Goal: Navigation & Orientation: Find specific page/section

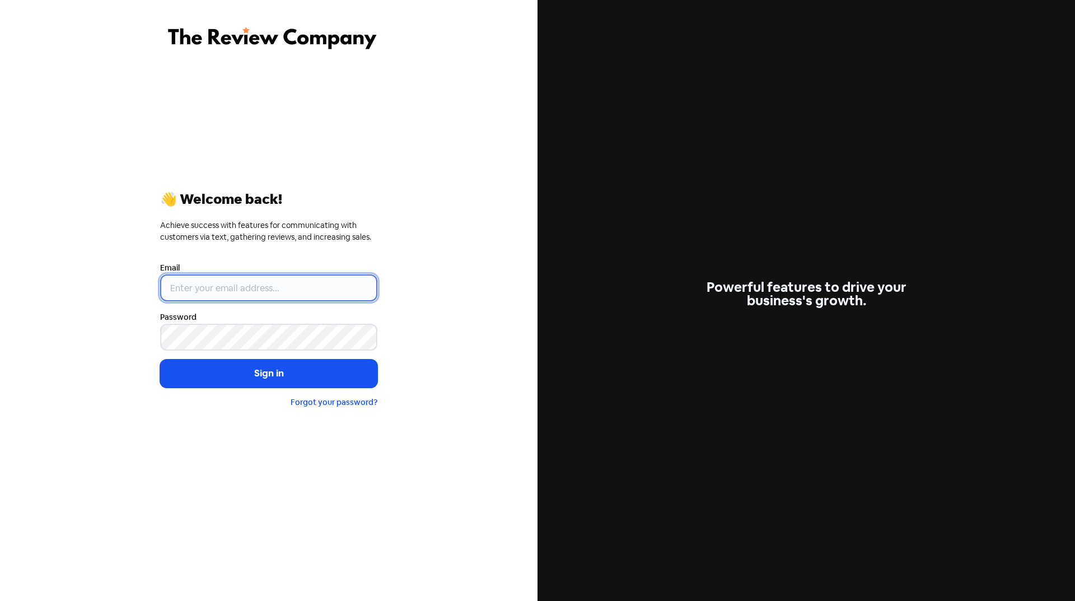
click at [246, 287] on input "email" at bounding box center [268, 287] width 217 height 27
type input "[EMAIL_ADDRESS][DOMAIN_NAME]"
click at [234, 375] on button "Sign in" at bounding box center [268, 374] width 217 height 28
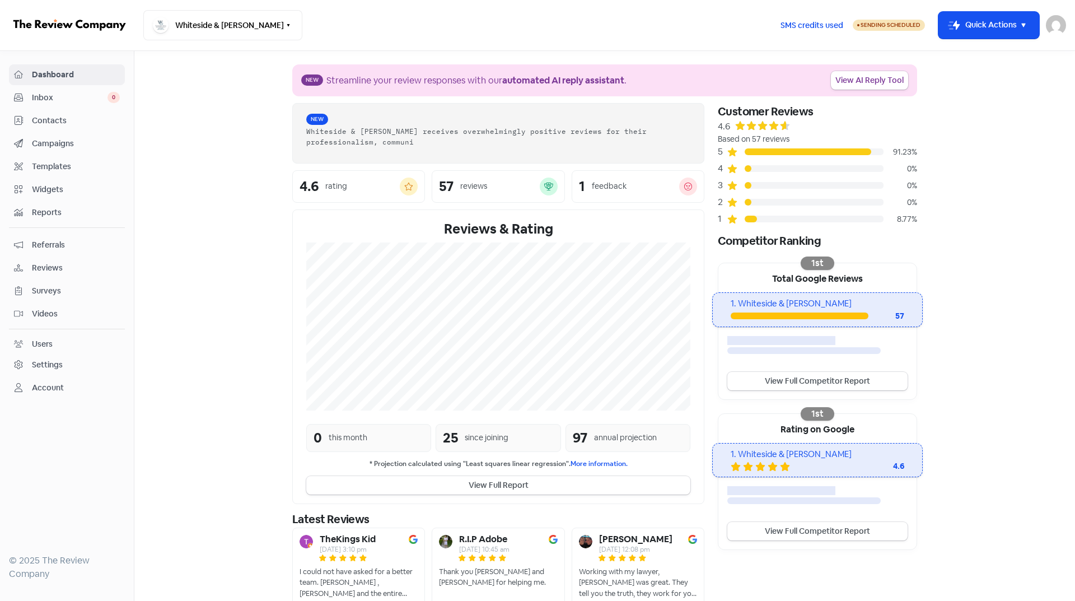
click at [49, 143] on span "Campaigns" at bounding box center [76, 144] width 88 height 12
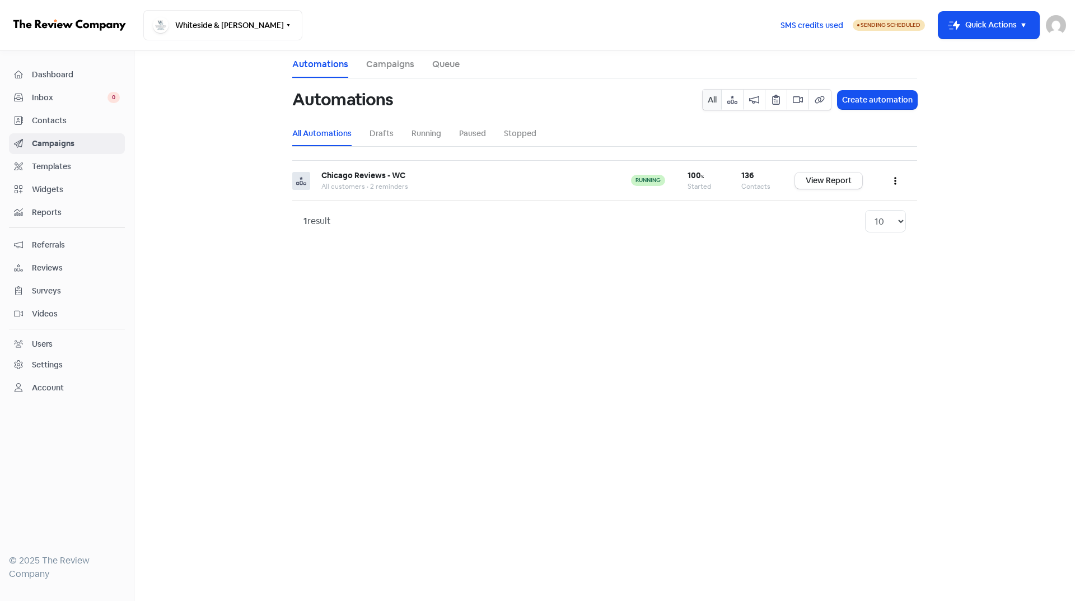
click at [40, 99] on span "Inbox" at bounding box center [70, 98] width 76 height 12
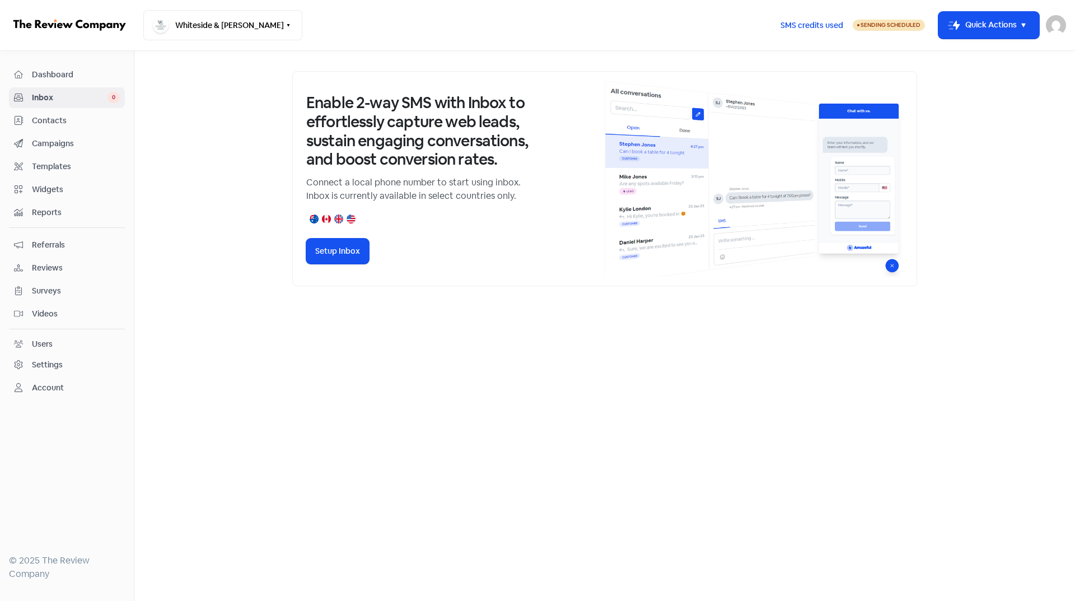
click at [41, 68] on div "Dashboard" at bounding box center [67, 74] width 106 height 13
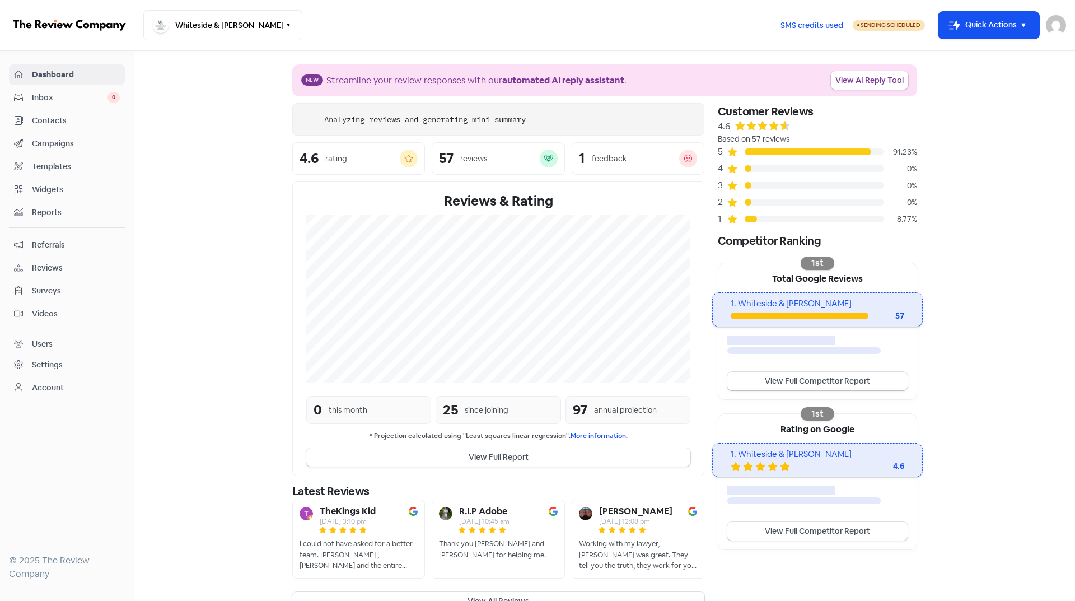
click at [53, 145] on span "Campaigns" at bounding box center [76, 144] width 88 height 12
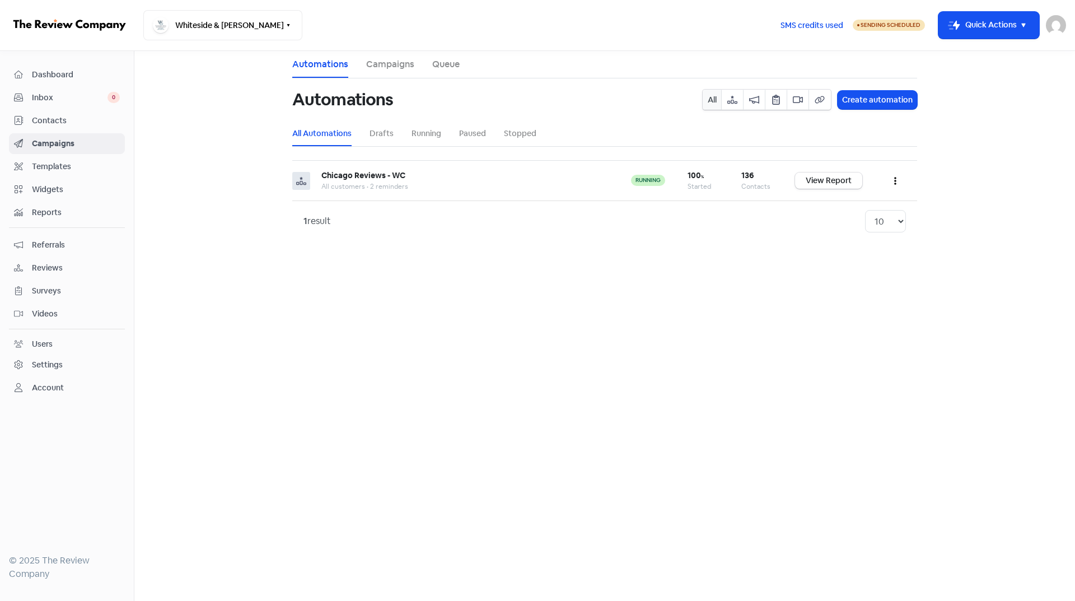
click at [45, 64] on link "Dashboard" at bounding box center [67, 74] width 116 height 21
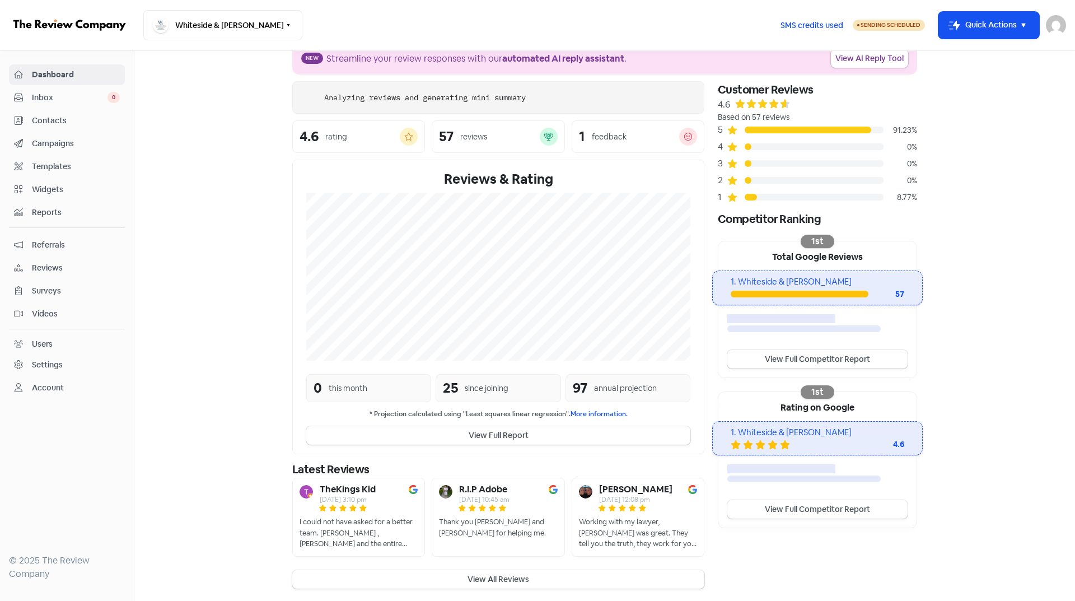
scroll to position [23, 0]
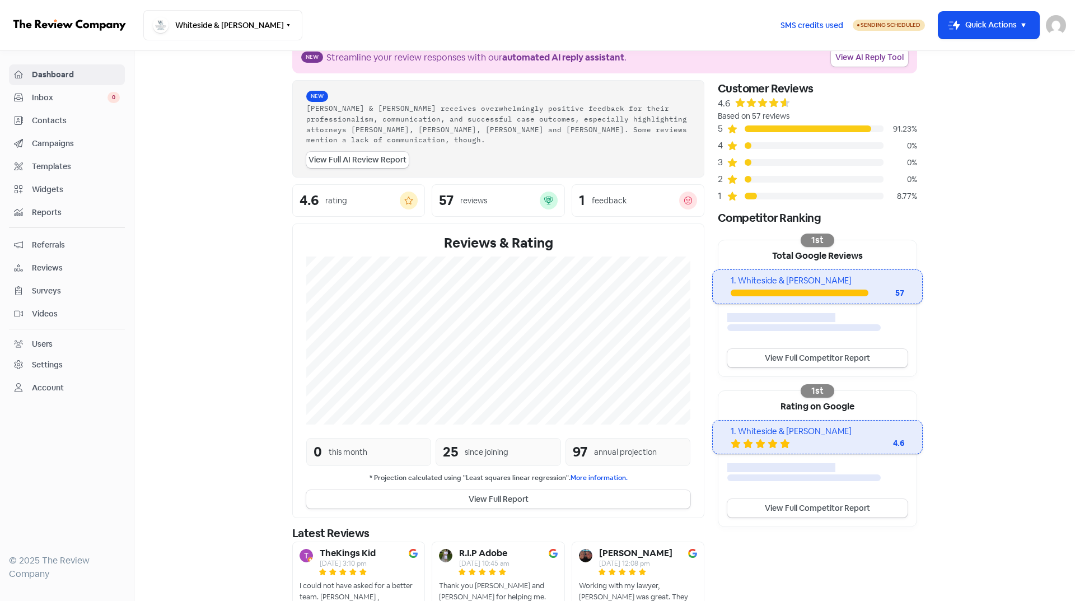
click at [43, 263] on span "Reviews" at bounding box center [76, 268] width 88 height 12
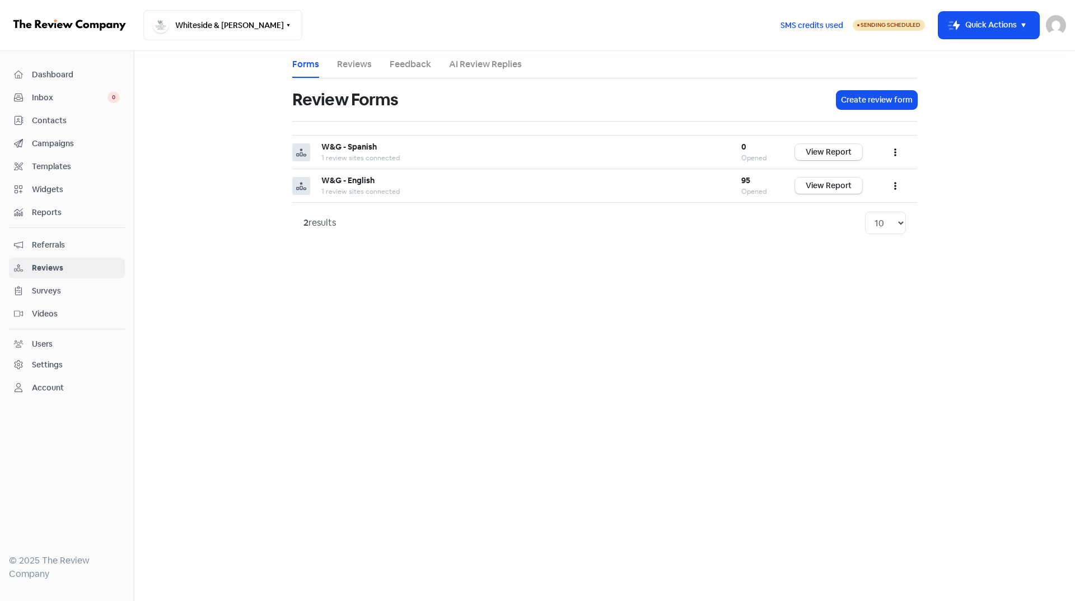
click at [37, 115] on span "Contacts" at bounding box center [76, 121] width 88 height 12
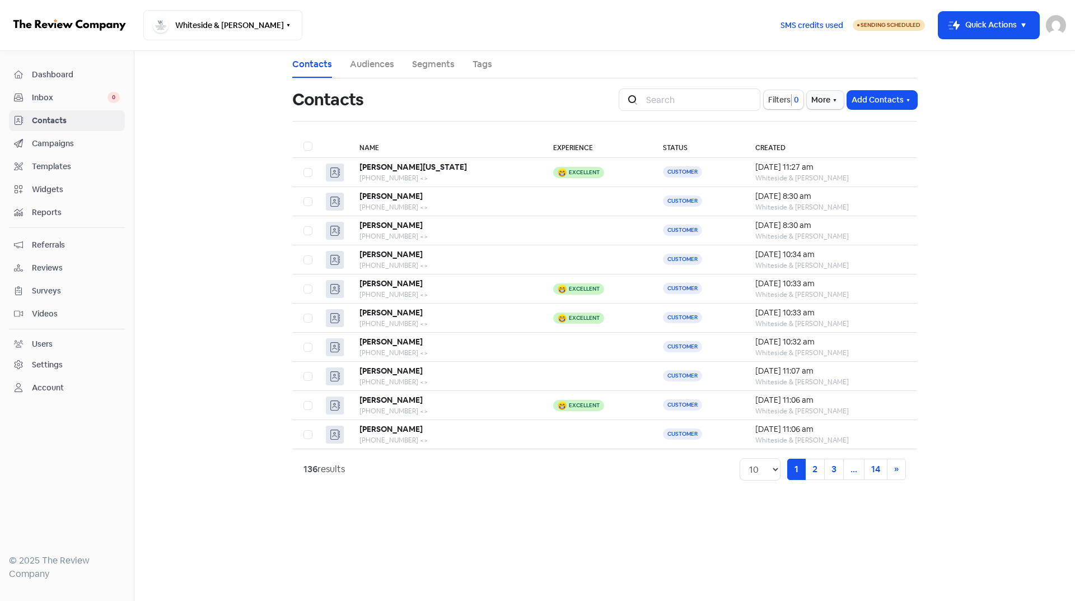
click at [131, 201] on div "Dashboard Inbox 0 Contacts Campaigns Templates Widgets Reports Referrals Review…" at bounding box center [67, 325] width 134 height 523
